Goal: Information Seeking & Learning: Compare options

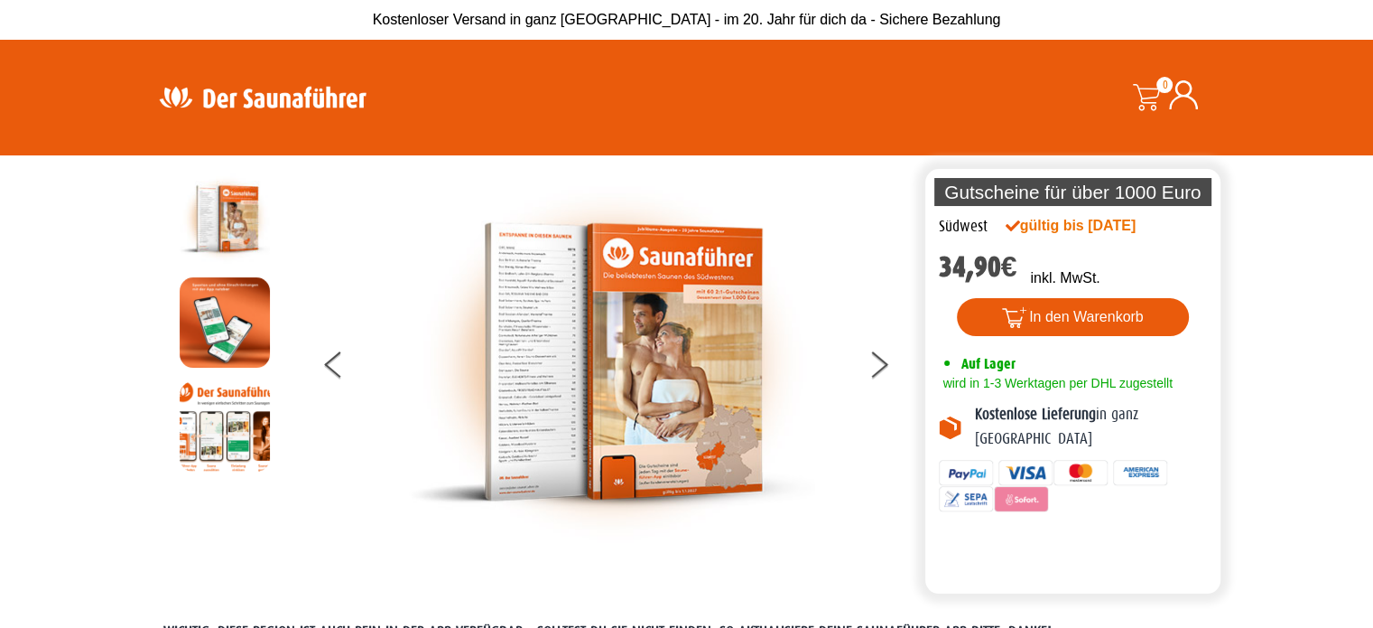
click at [263, 104] on img at bounding box center [262, 96] width 235 height 35
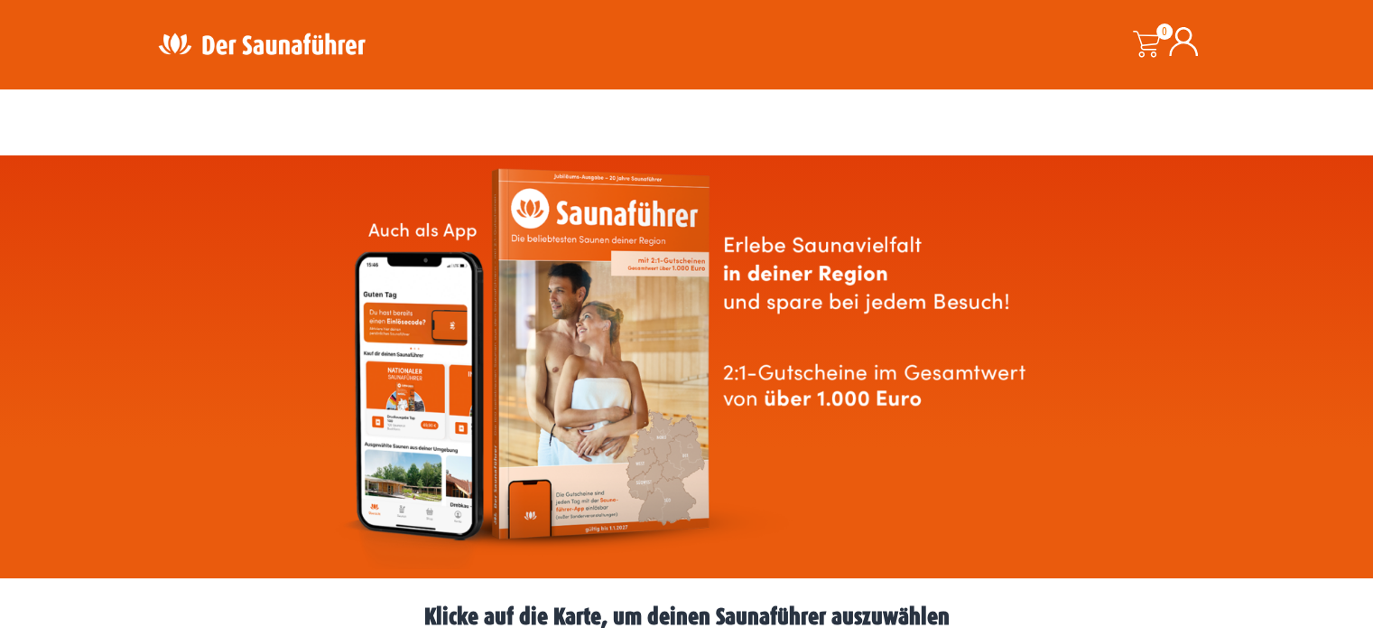
scroll to position [451, 0]
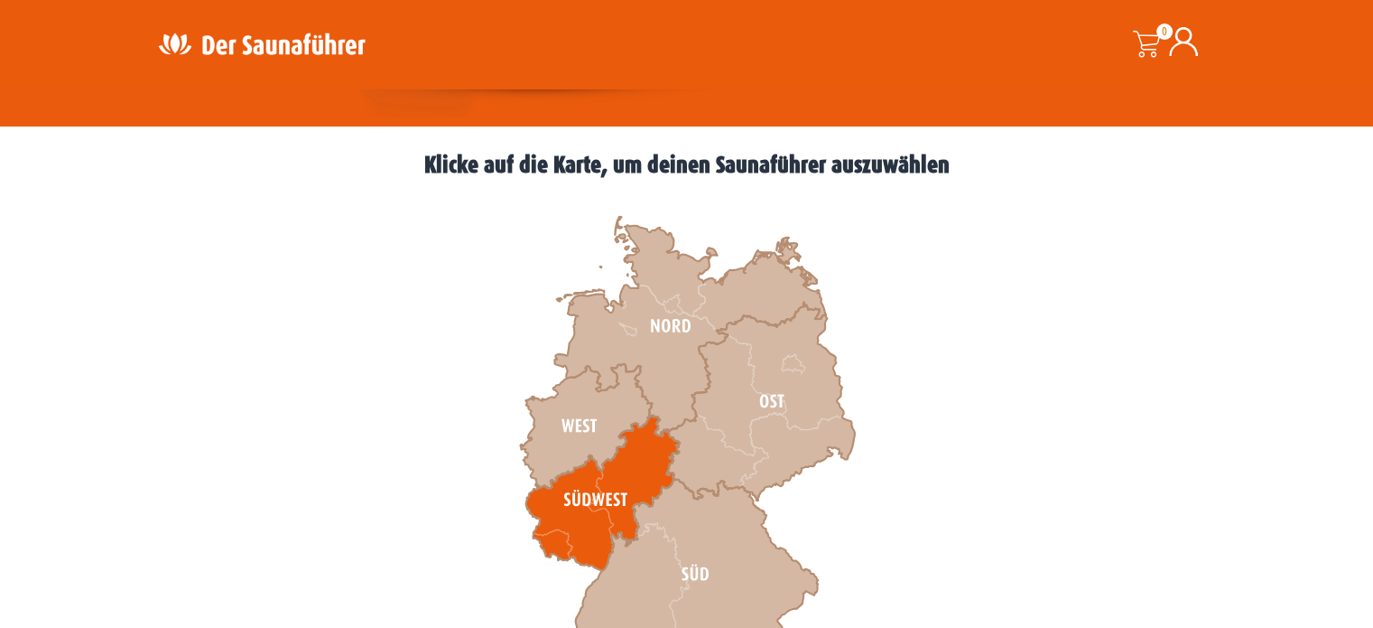
click at [603, 535] on icon at bounding box center [601, 492] width 153 height 155
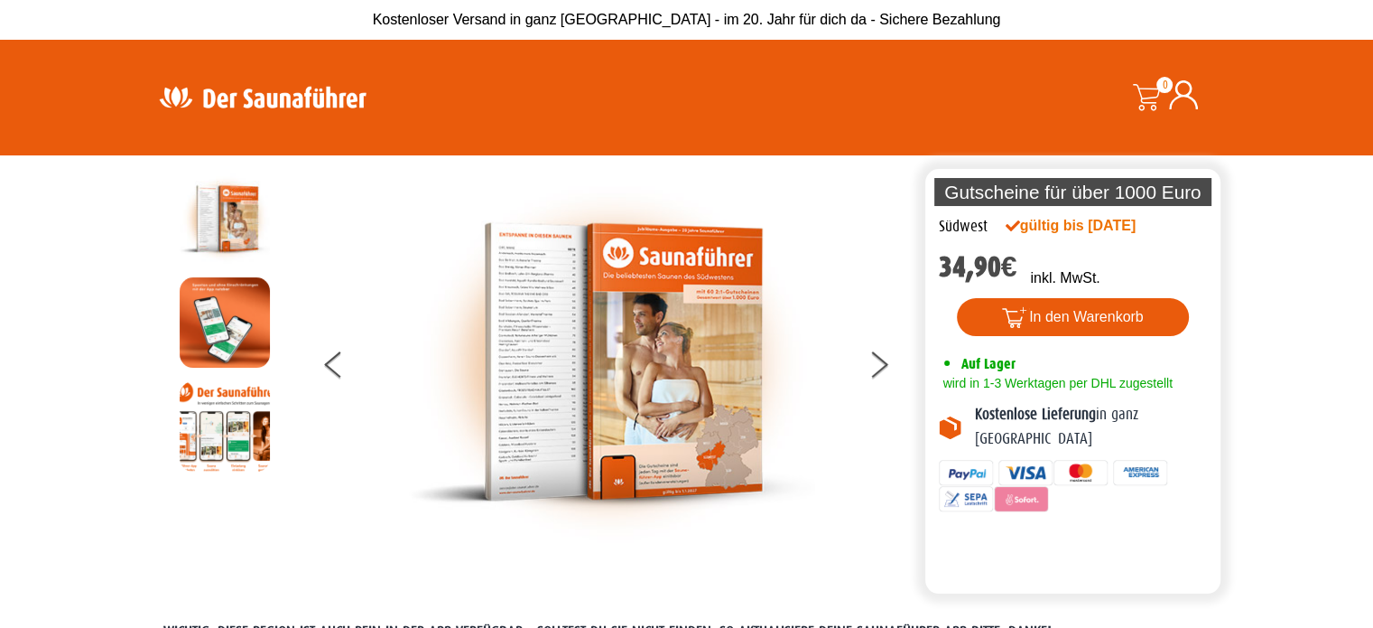
click at [227, 98] on img at bounding box center [262, 96] width 235 height 35
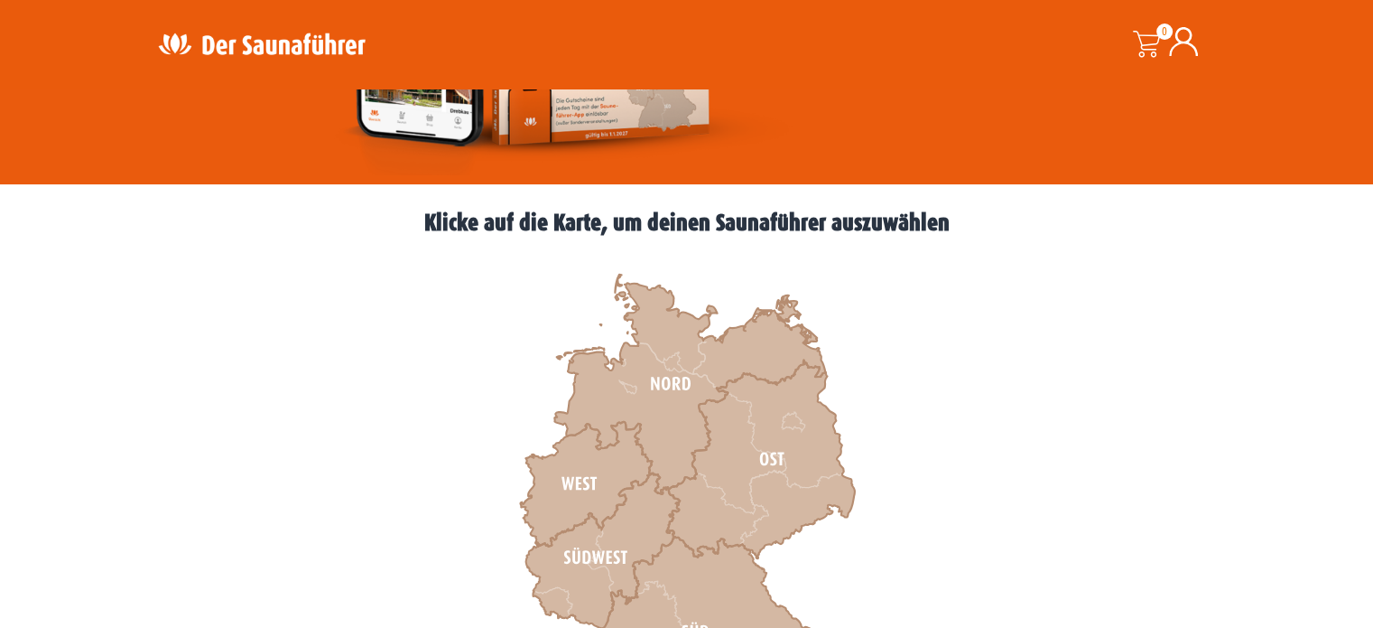
scroll to position [542, 0]
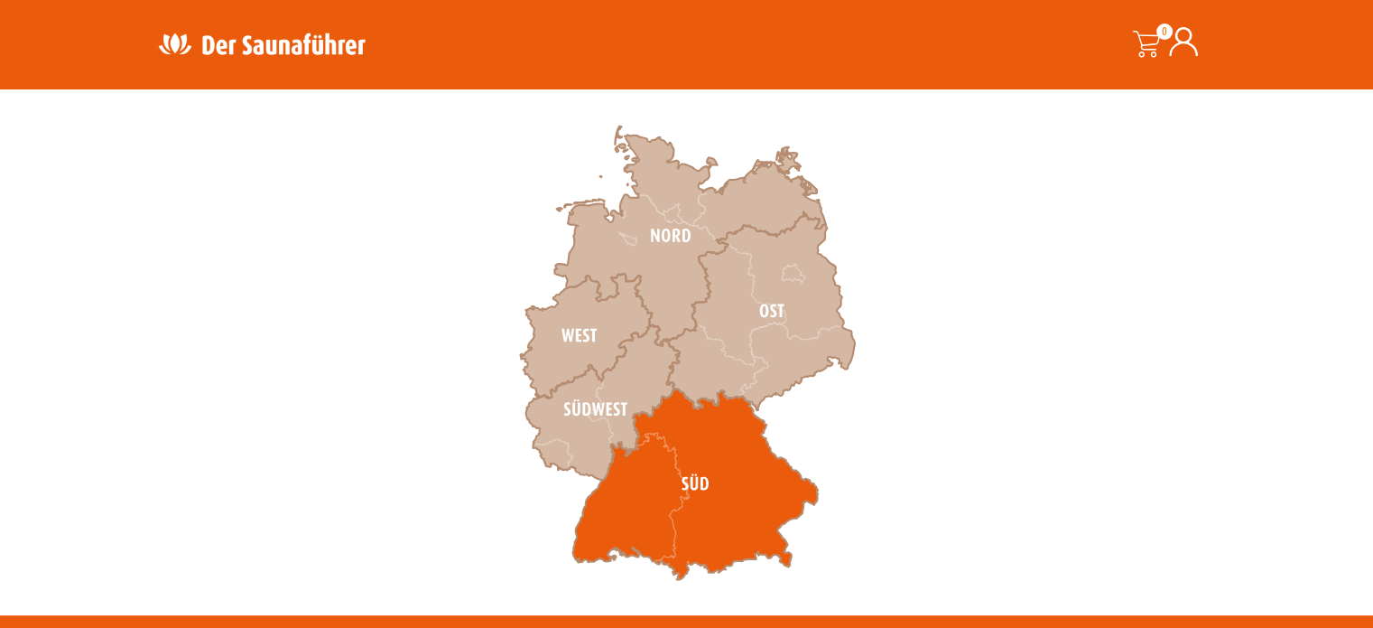
click at [646, 490] on icon at bounding box center [695, 483] width 246 height 191
